Goal: Obtain resource: Obtain resource

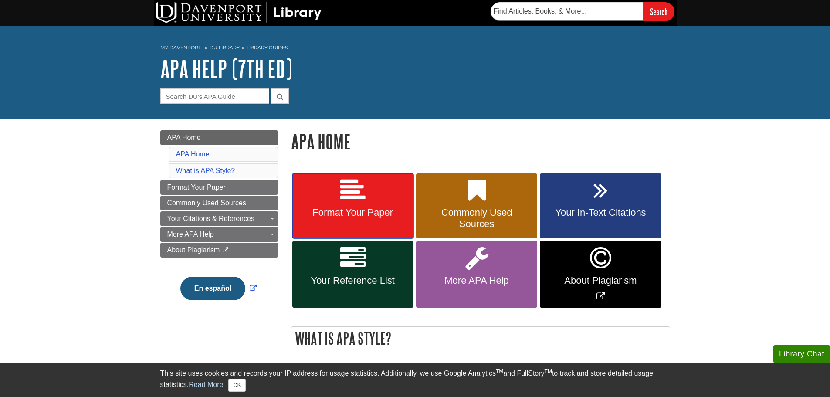
click at [379, 204] on link "Format Your Paper" at bounding box center [352, 205] width 121 height 65
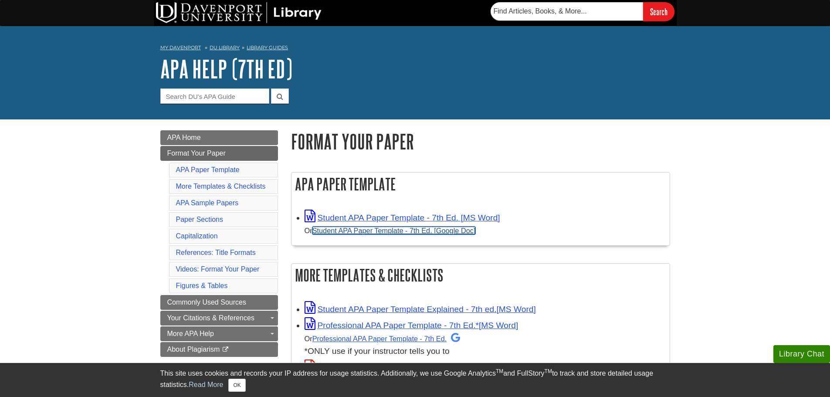
click at [372, 232] on link "Student APA Paper Template - 7th Ed. [Google Doc]" at bounding box center [394, 231] width 163 height 8
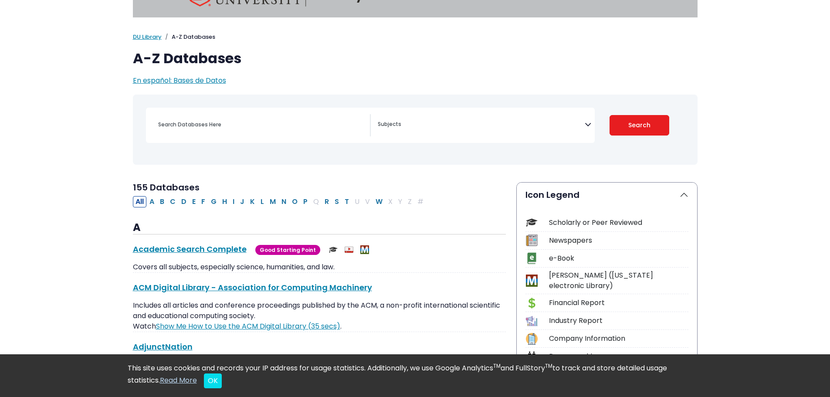
scroll to position [44, 0]
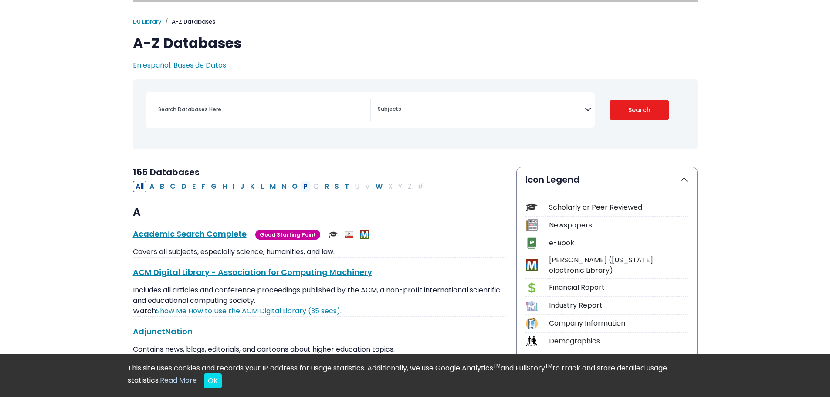
click at [304, 184] on button "P" at bounding box center [306, 186] width 10 height 11
select select "Database Subject Filter"
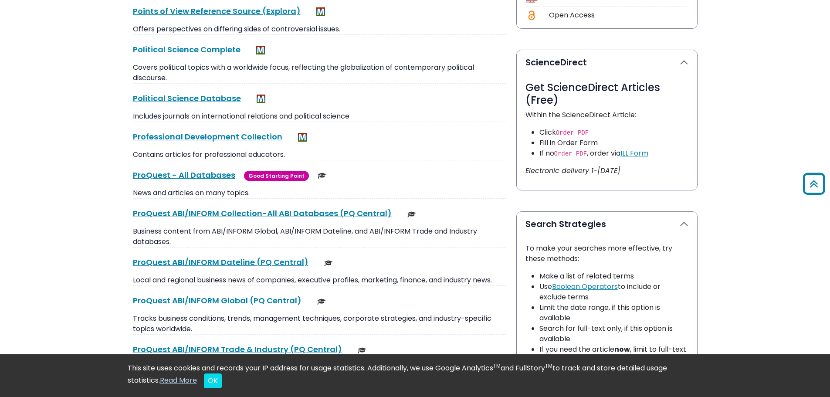
scroll to position [436, 0]
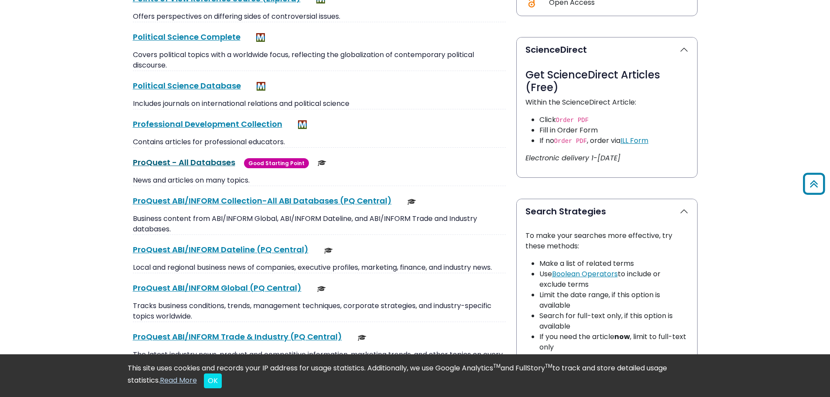
click at [178, 159] on link "ProQuest - All Databases This link opens in a new window" at bounding box center [184, 162] width 102 height 11
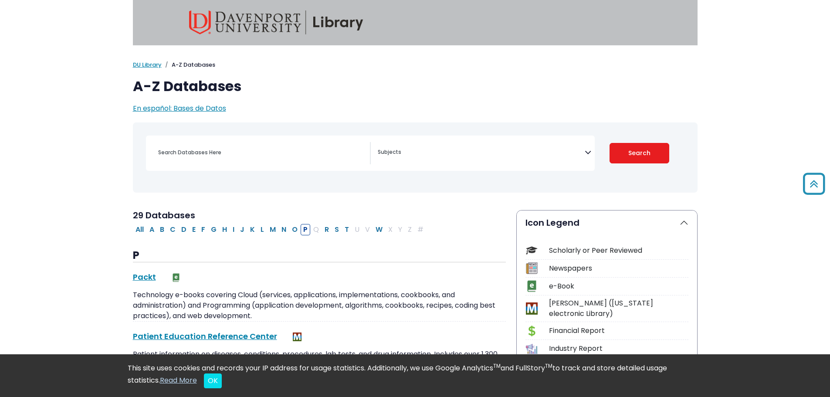
scroll to position [0, 0]
